Goal: Information Seeking & Learning: Learn about a topic

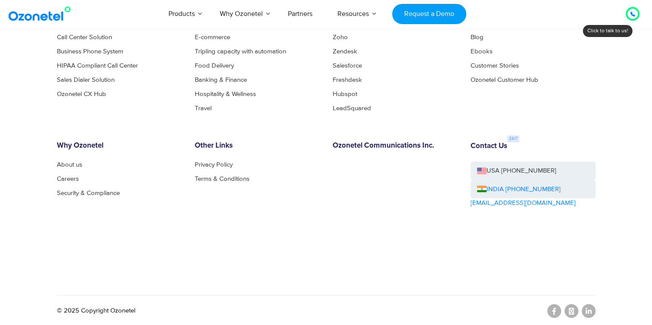
scroll to position [4650, 0]
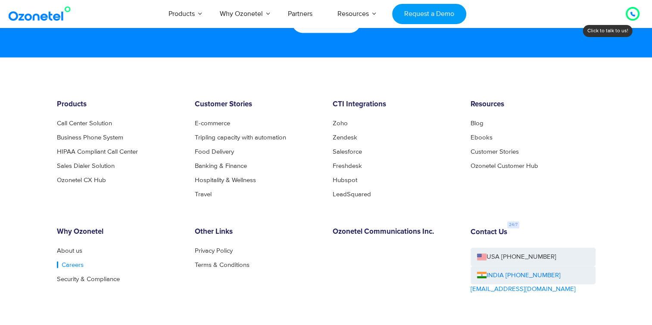
click at [67, 262] on link "Careers" at bounding box center [70, 264] width 27 height 6
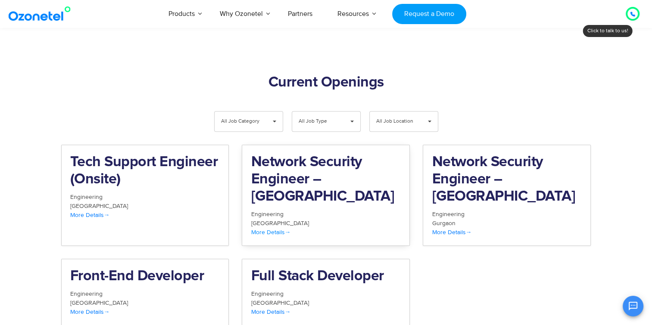
scroll to position [861, 0]
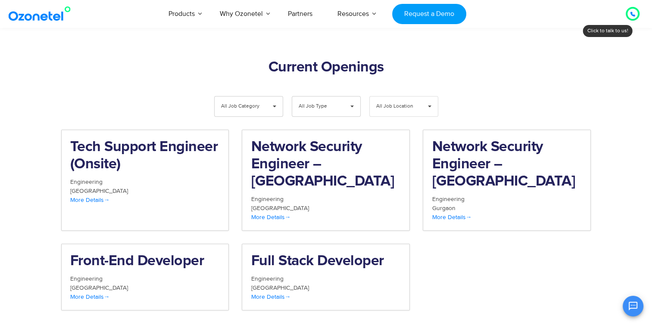
click at [411, 96] on span "All Job Location" at bounding box center [396, 106] width 41 height 20
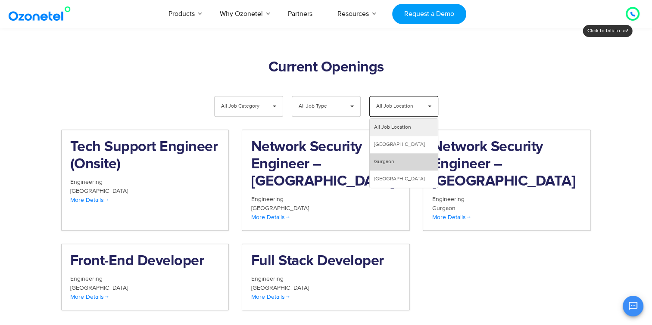
click at [394, 153] on li "Gurgaon" at bounding box center [403, 161] width 68 height 17
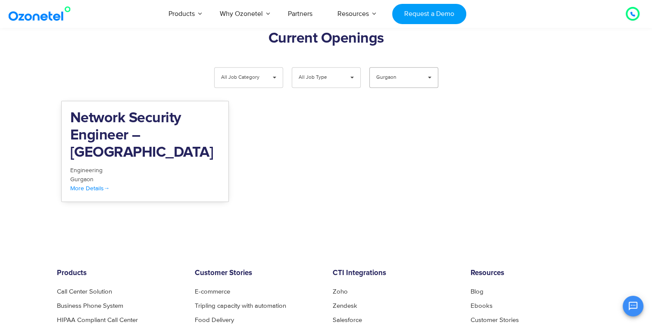
scroll to position [904, 0]
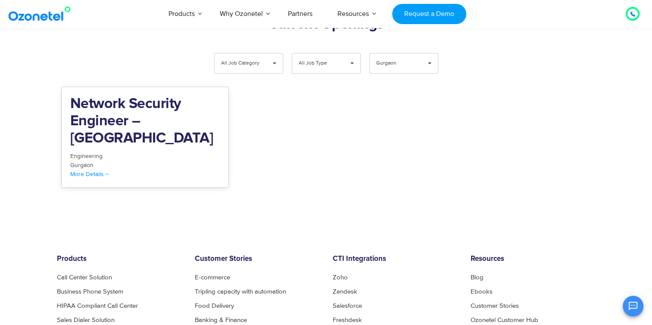
click at [106, 96] on h2 "Network Security Engineer – Gurgaon" at bounding box center [145, 122] width 150 height 52
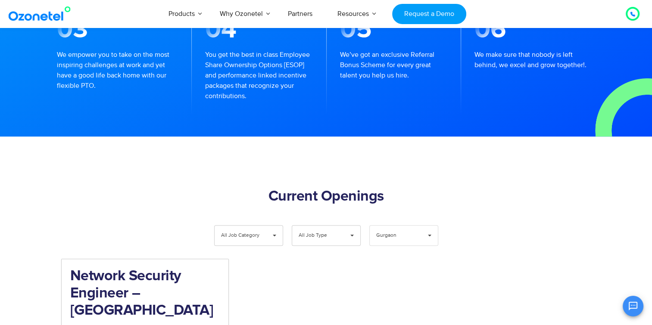
click at [411, 226] on span "Gurgaon" at bounding box center [396, 236] width 41 height 20
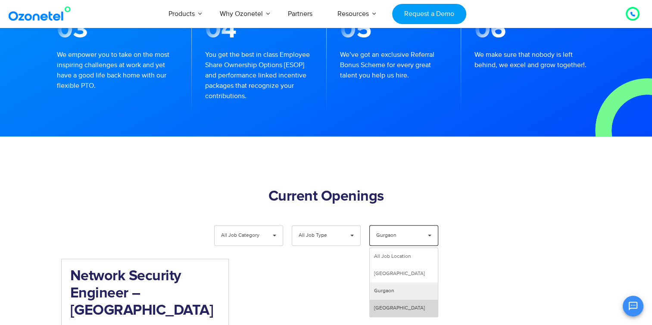
click at [401, 300] on li "Hyderabad" at bounding box center [403, 308] width 68 height 17
select select "**"
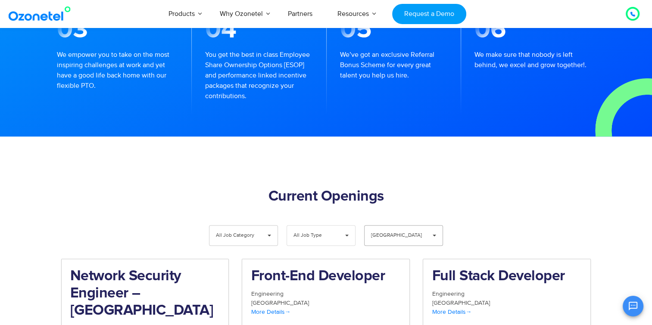
scroll to position [861, 0]
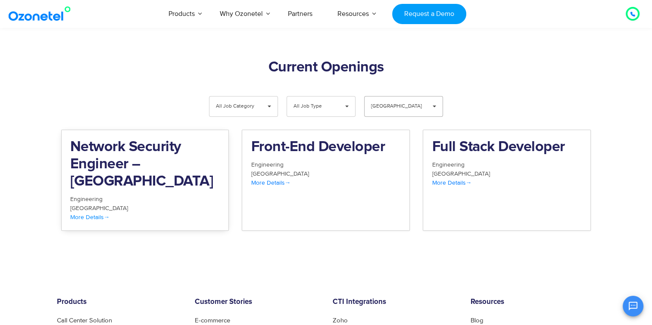
click at [142, 139] on h2 "Network Security Engineer – Hyderabad" at bounding box center [145, 165] width 150 height 52
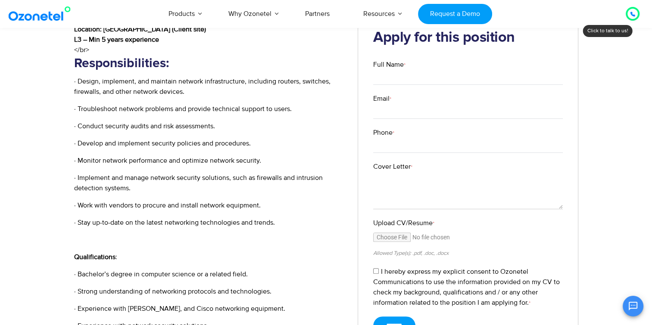
scroll to position [345, 0]
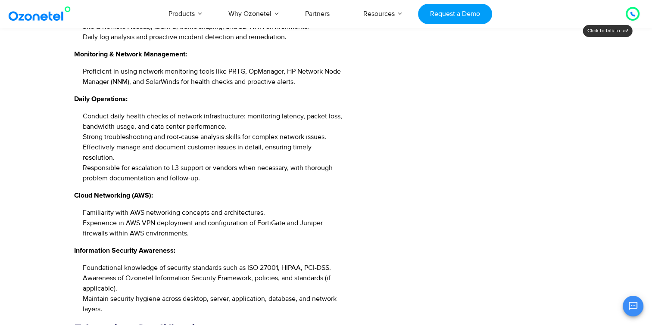
scroll to position [732, 0]
